Goal: Task Accomplishment & Management: Manage account settings

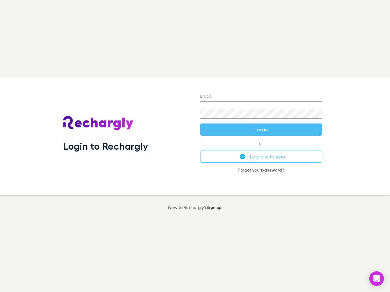
click at [195, 146] on div "Login to Rechargly" at bounding box center [126, 136] width 137 height 118
click at [261, 97] on input "Email" at bounding box center [261, 97] width 122 height 10
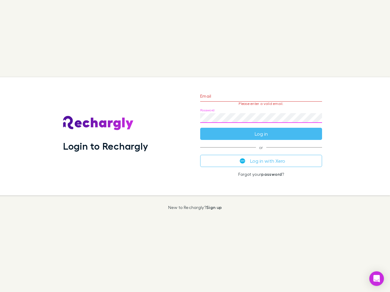
click at [261, 130] on form "Email Please enter a valid email. Password Log in" at bounding box center [261, 113] width 122 height 53
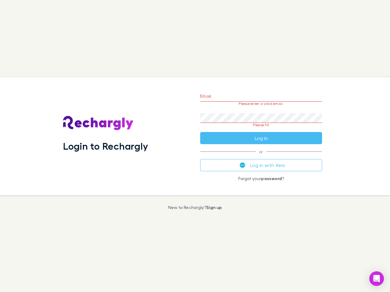
click at [261, 157] on div "Email Please enter a valid email. Password Please fill Log in or Log in with Xe…" at bounding box center [261, 136] width 132 height 118
click at [376, 279] on icon "Open Intercom Messenger" at bounding box center [376, 278] width 6 height 7
